Goal: Transaction & Acquisition: Purchase product/service

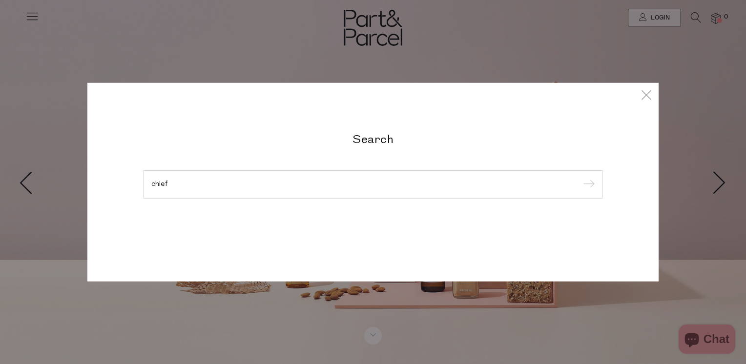
type input "chief"
click at [580, 178] on input "submit" at bounding box center [587, 185] width 15 height 15
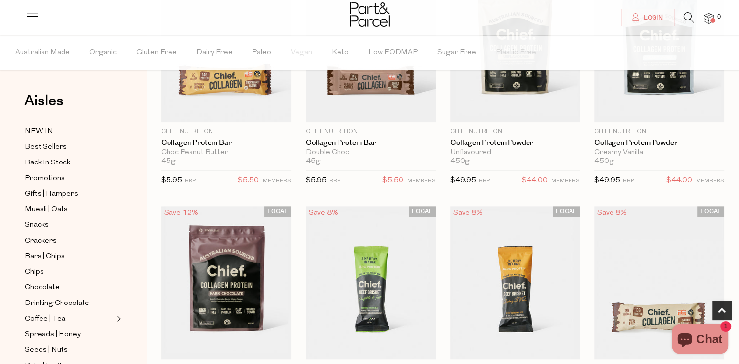
scroll to position [395, 0]
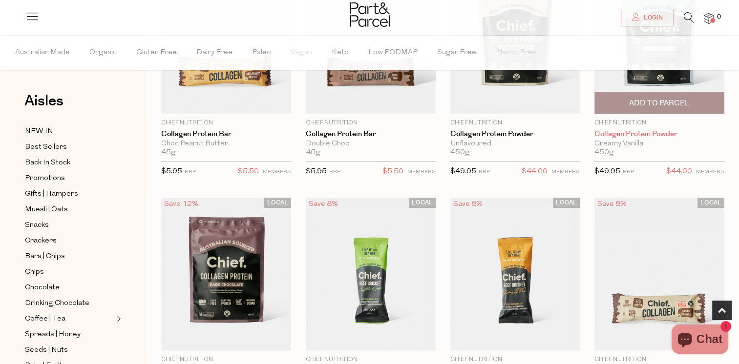
click at [633, 134] on link "Collagen Protein Powder" at bounding box center [659, 134] width 130 height 9
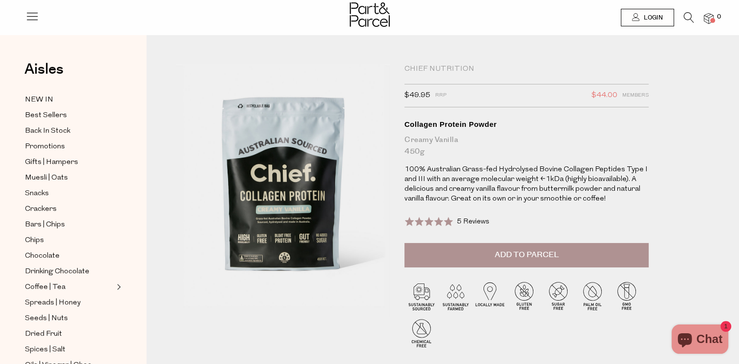
click at [517, 258] on span "Add to Parcel" at bounding box center [526, 255] width 64 height 11
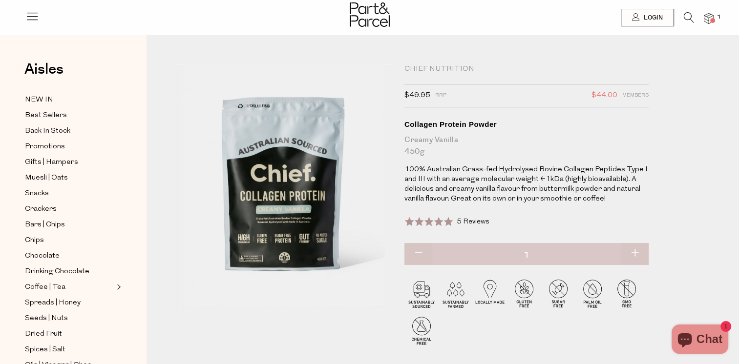
click at [691, 15] on icon at bounding box center [689, 17] width 10 height 11
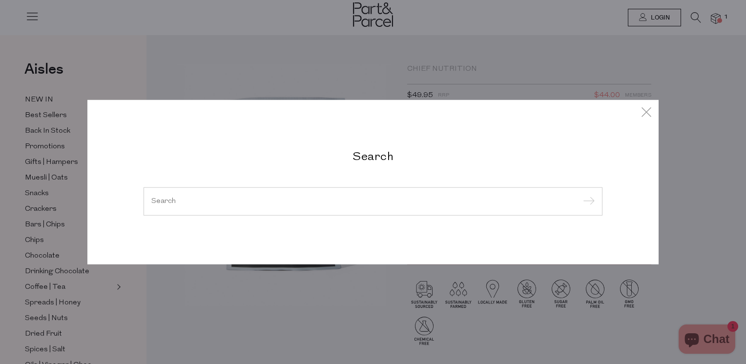
click at [207, 202] on input "search" at bounding box center [372, 201] width 443 height 7
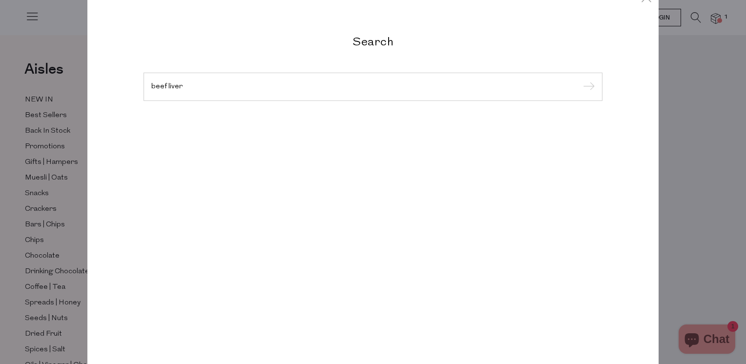
type input "beef liver"
click at [580, 80] on input "submit" at bounding box center [587, 87] width 15 height 15
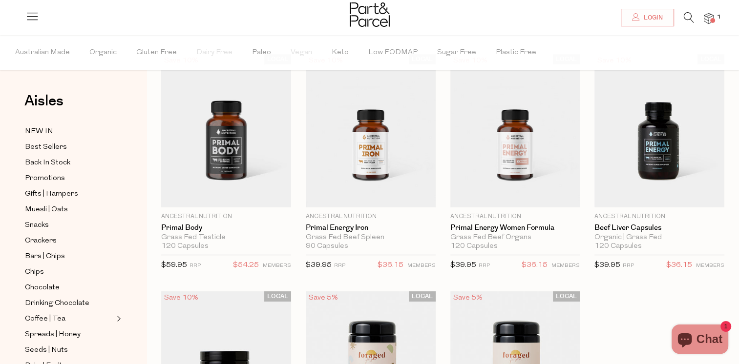
scroll to position [57, 0]
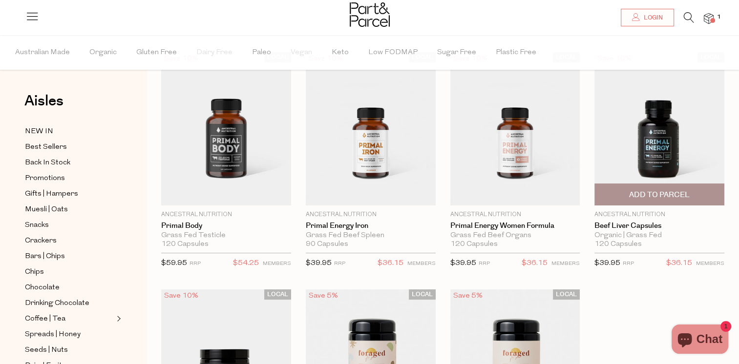
click at [658, 141] on img at bounding box center [659, 128] width 130 height 153
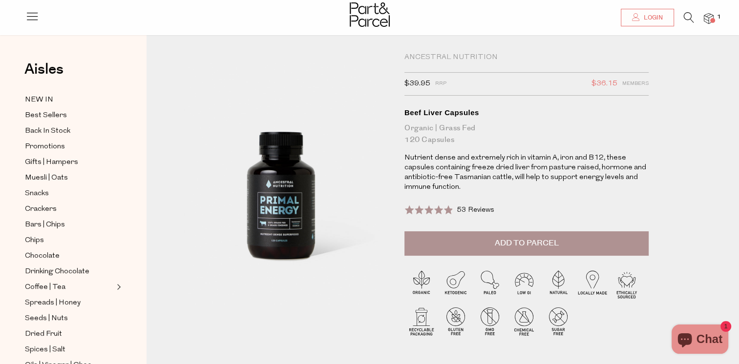
scroll to position [6, 0]
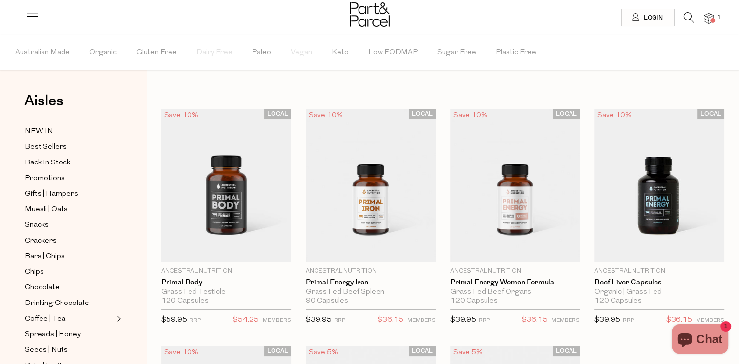
click at [686, 17] on icon at bounding box center [689, 17] width 10 height 11
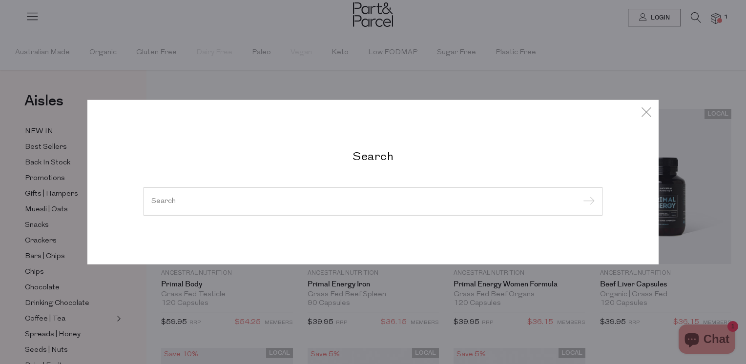
click at [213, 198] on input "search" at bounding box center [372, 201] width 443 height 7
click at [172, 199] on input "search" at bounding box center [372, 201] width 443 height 7
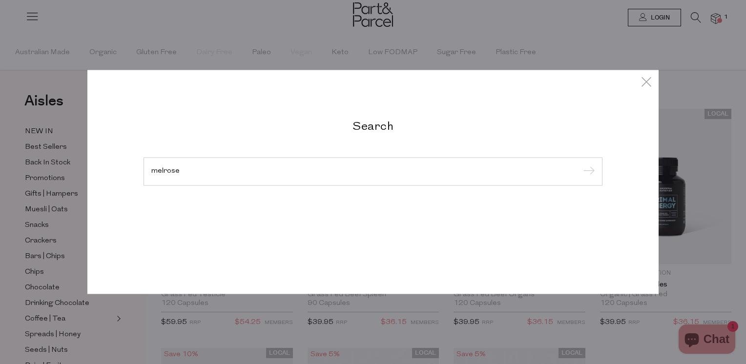
type input "melrose"
click at [580, 165] on input "submit" at bounding box center [587, 172] width 15 height 15
